Goal: Task Accomplishment & Management: Use online tool/utility

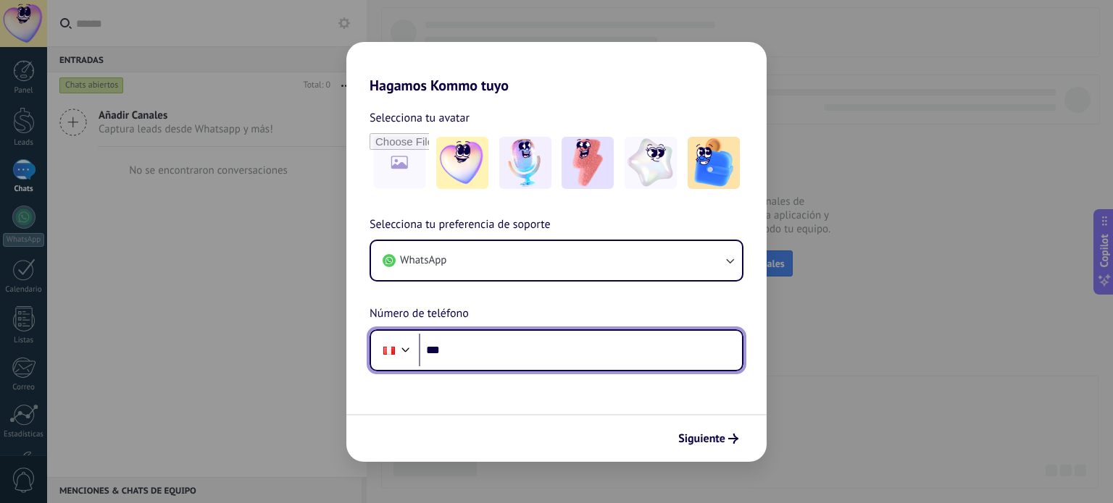
click at [510, 348] on input "***" at bounding box center [580, 350] width 323 height 33
type input "**********"
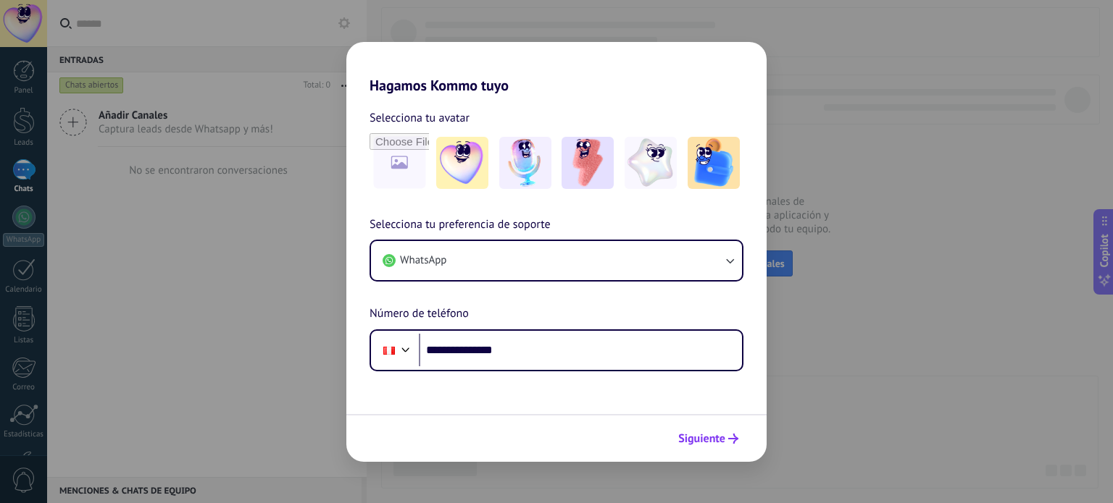
click at [716, 435] on span "Siguiente" at bounding box center [701, 439] width 47 height 10
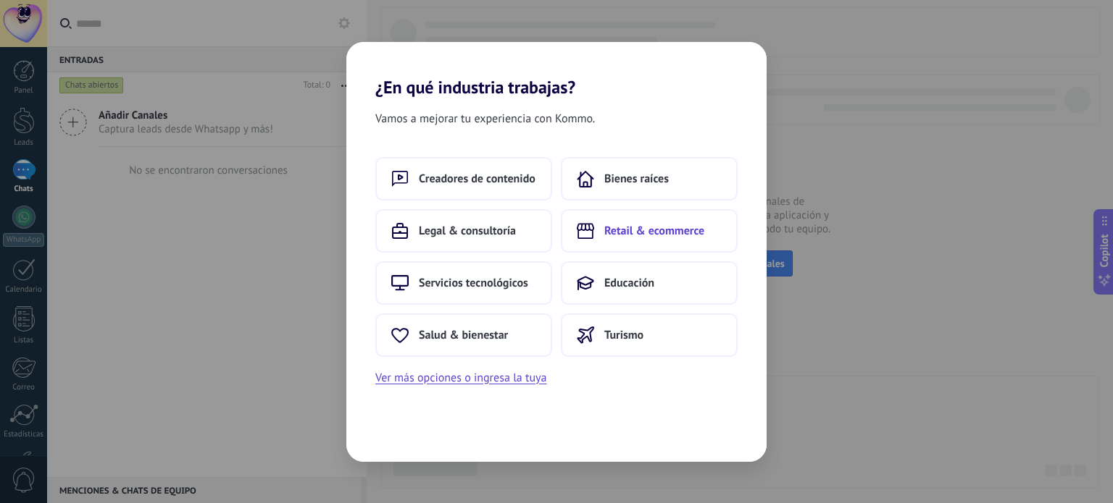
click at [689, 234] on span "Retail & ecommerce" at bounding box center [654, 231] width 100 height 14
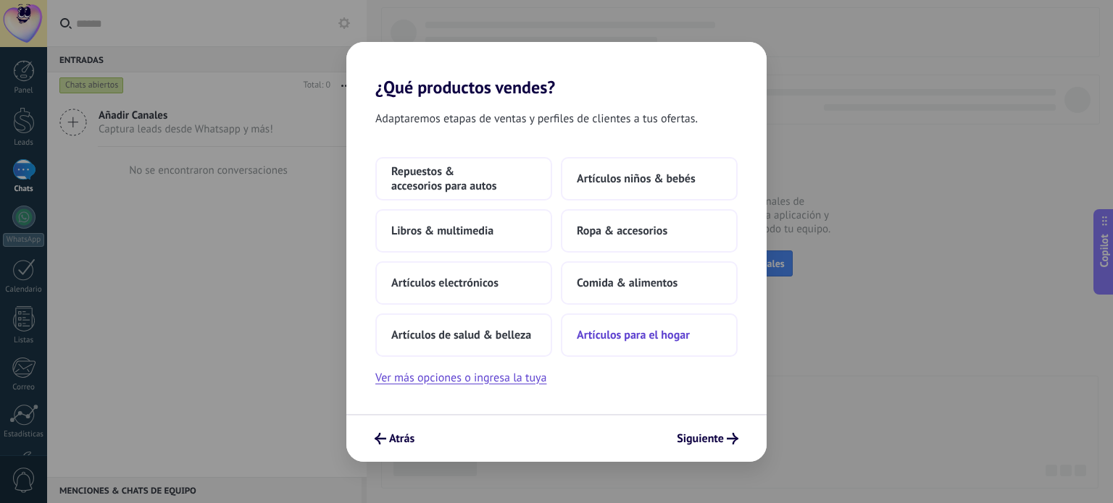
click at [664, 326] on button "Artículos para el hogar" at bounding box center [649, 335] width 177 height 43
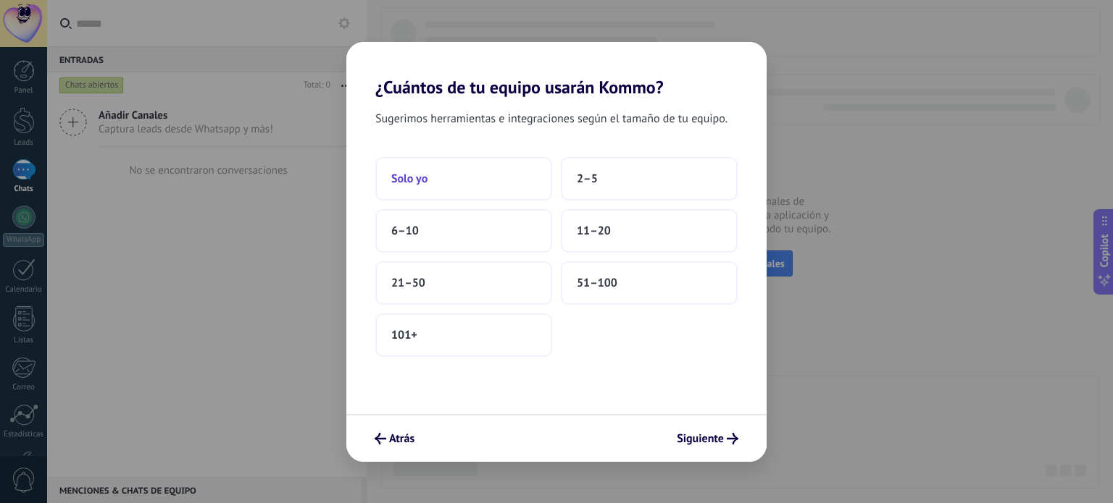
click at [497, 185] on button "Solo yo" at bounding box center [463, 178] width 177 height 43
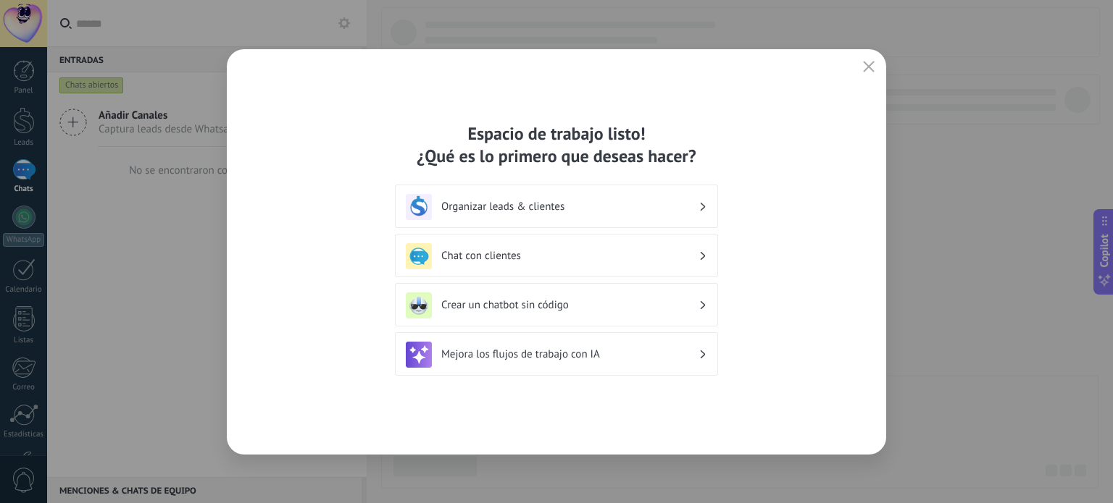
click at [546, 302] on h3 "Crear un chatbot sin código" at bounding box center [569, 305] width 257 height 14
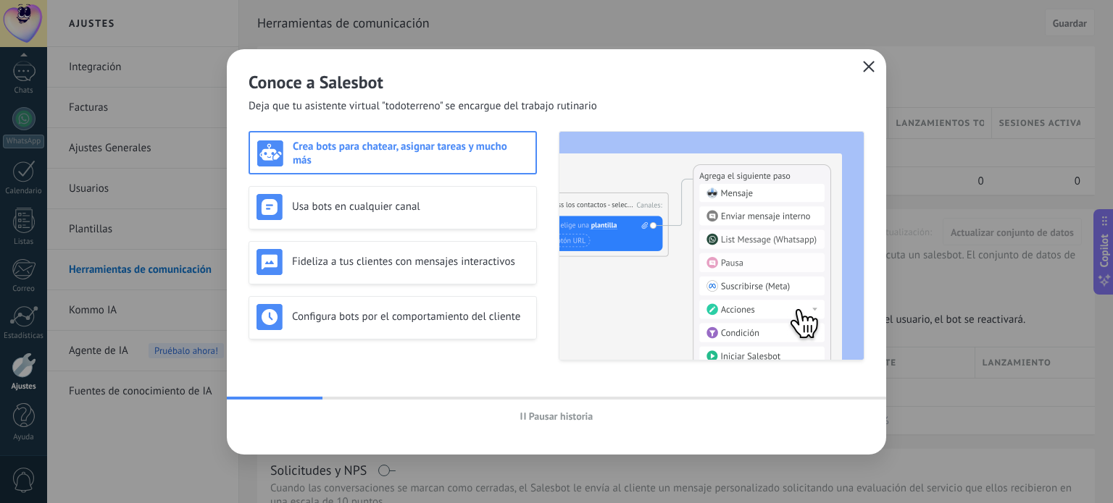
click at [868, 61] on icon "button" at bounding box center [869, 67] width 12 height 12
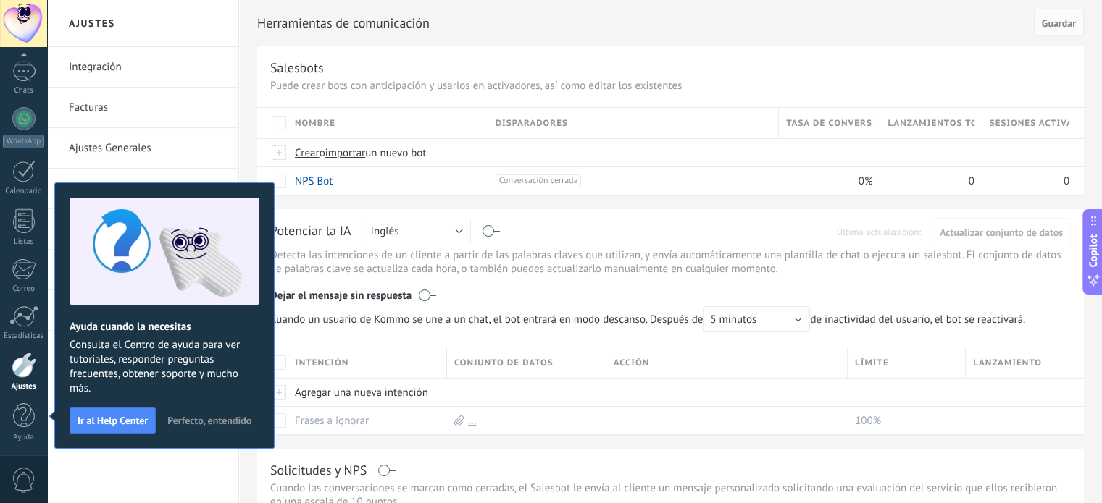
click at [239, 419] on span "Perfecto, entendido" at bounding box center [209, 421] width 84 height 10
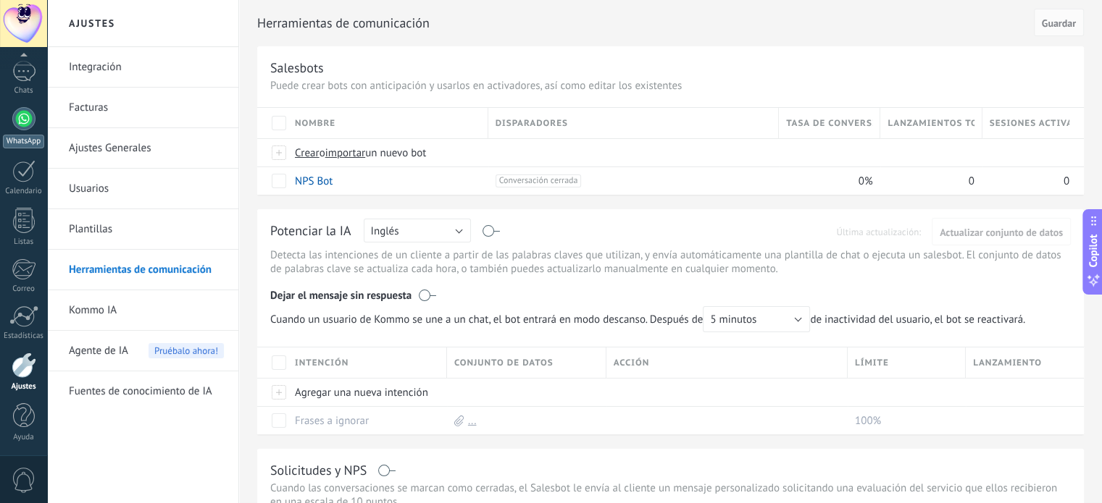
click at [25, 120] on div at bounding box center [23, 118] width 23 height 23
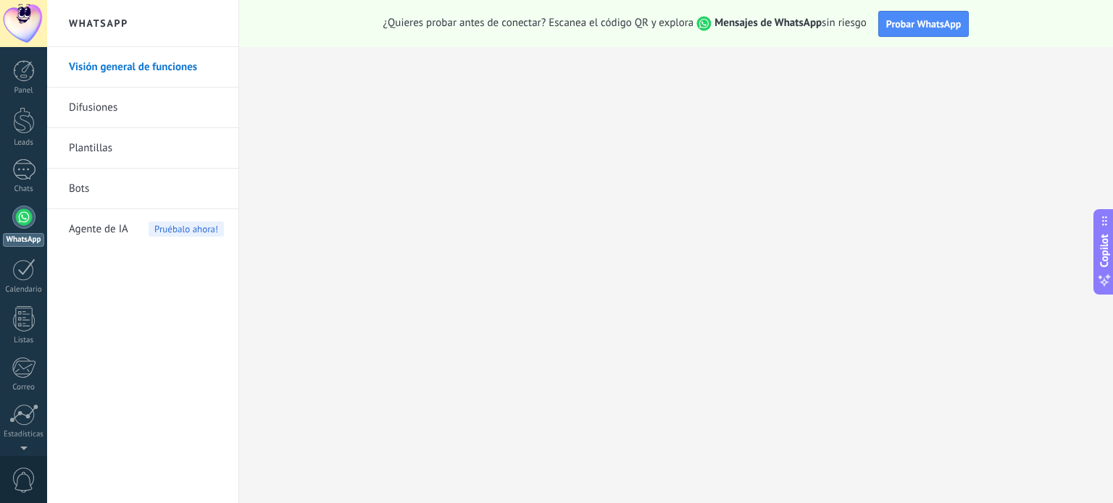
click at [32, 17] on div at bounding box center [23, 23] width 47 height 47
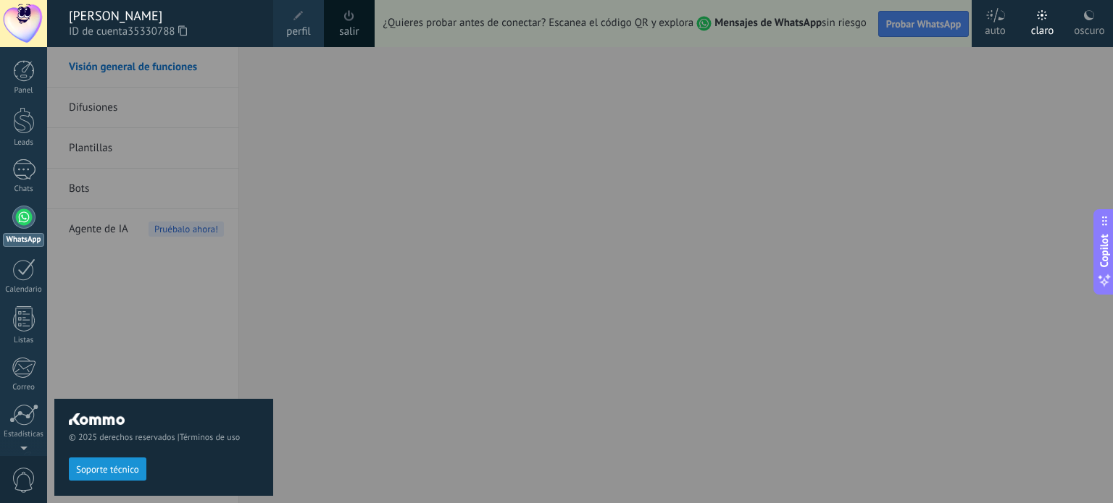
click at [347, 16] on span at bounding box center [349, 15] width 10 height 11
